Goal: Navigation & Orientation: Find specific page/section

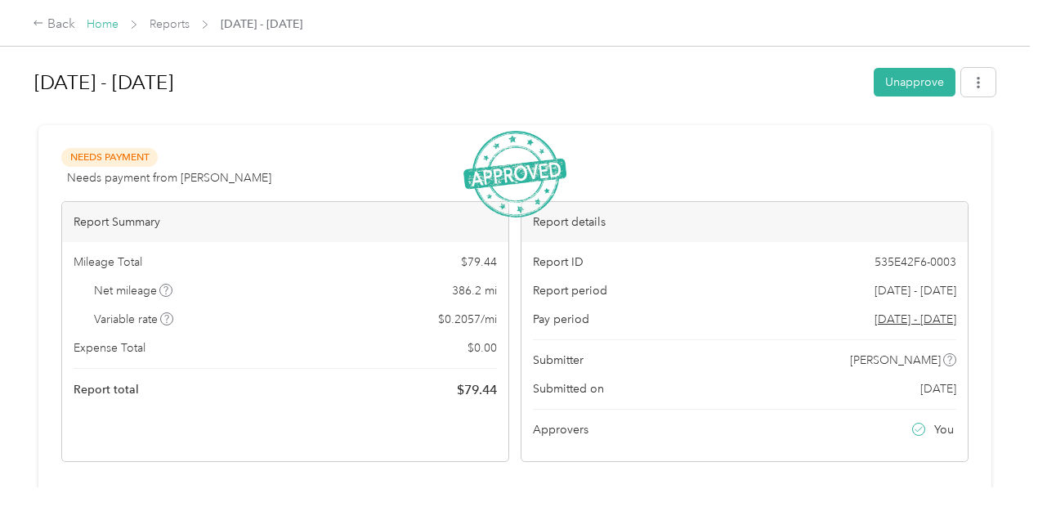
click at [106, 22] on link "Home" at bounding box center [103, 24] width 32 height 14
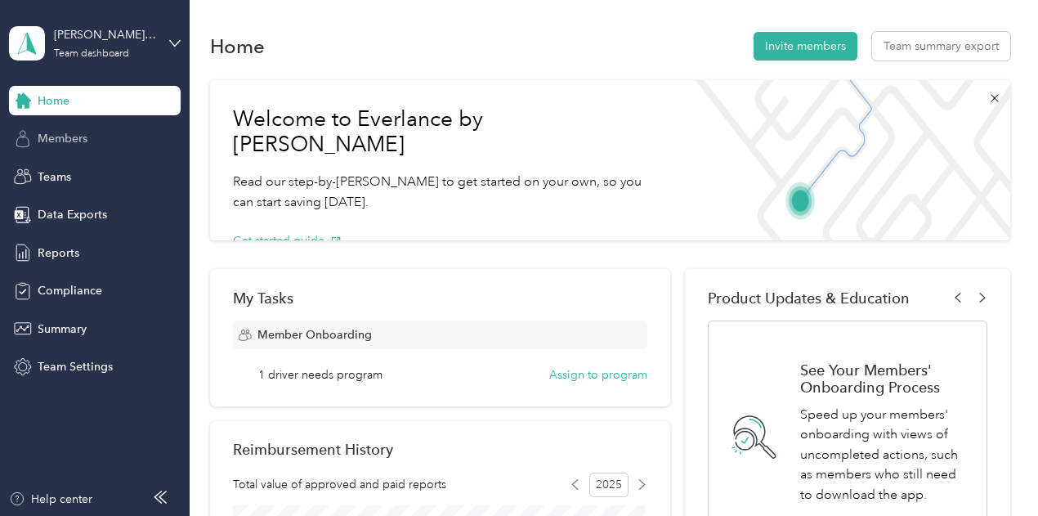
click at [72, 138] on span "Members" at bounding box center [63, 138] width 50 height 17
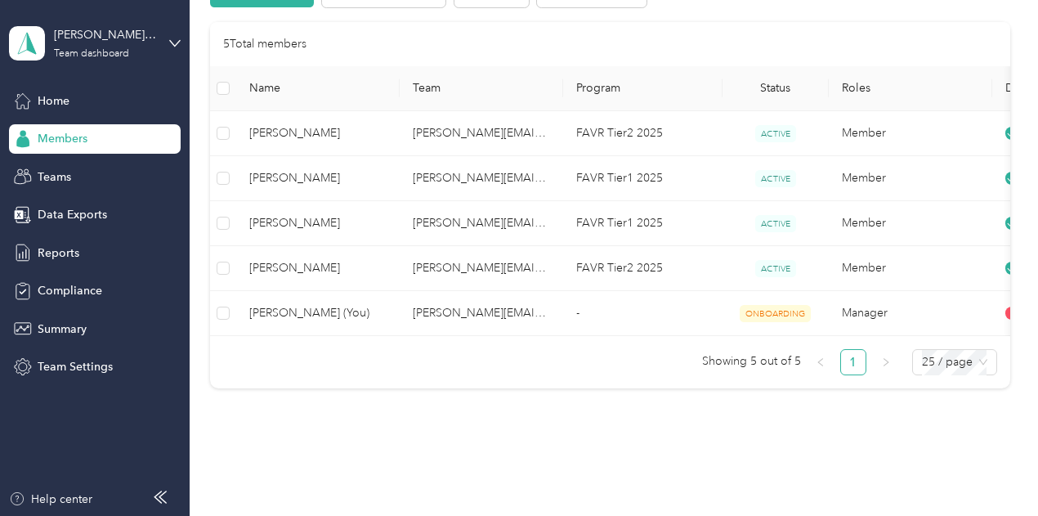
scroll to position [193, 0]
click at [67, 321] on span "Summary" at bounding box center [62, 328] width 49 height 17
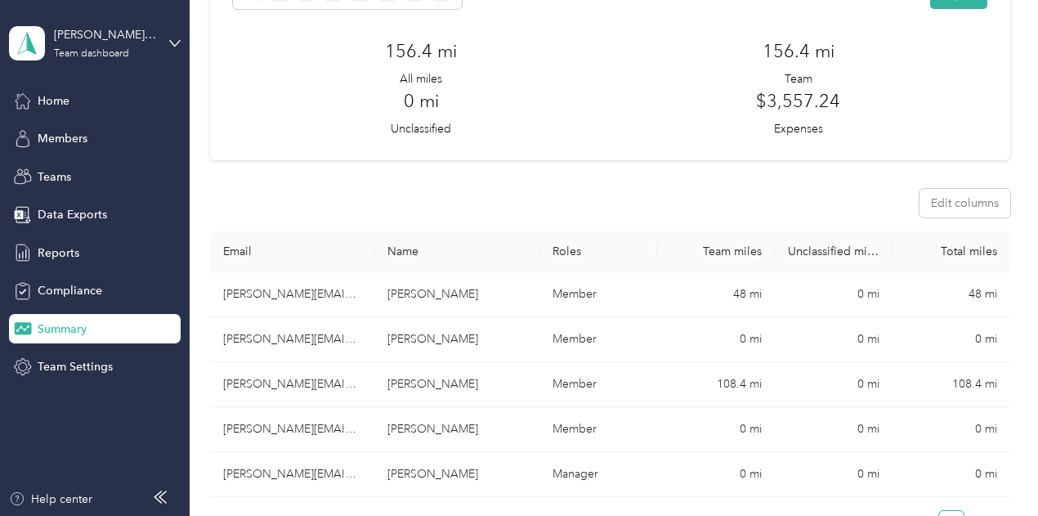
scroll to position [113, 0]
click at [62, 249] on span "Reports" at bounding box center [59, 252] width 42 height 17
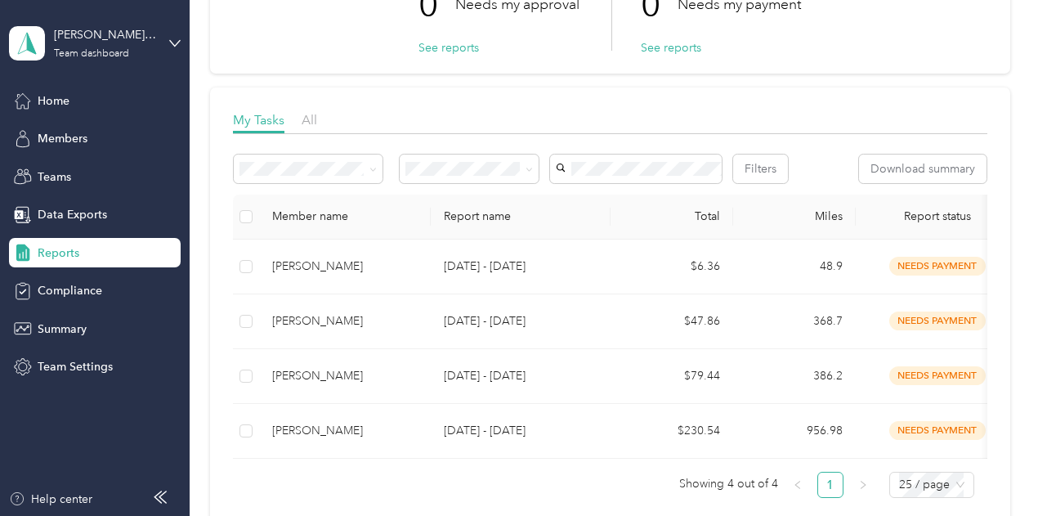
scroll to position [43, 0]
